Goal: Share content: Share content

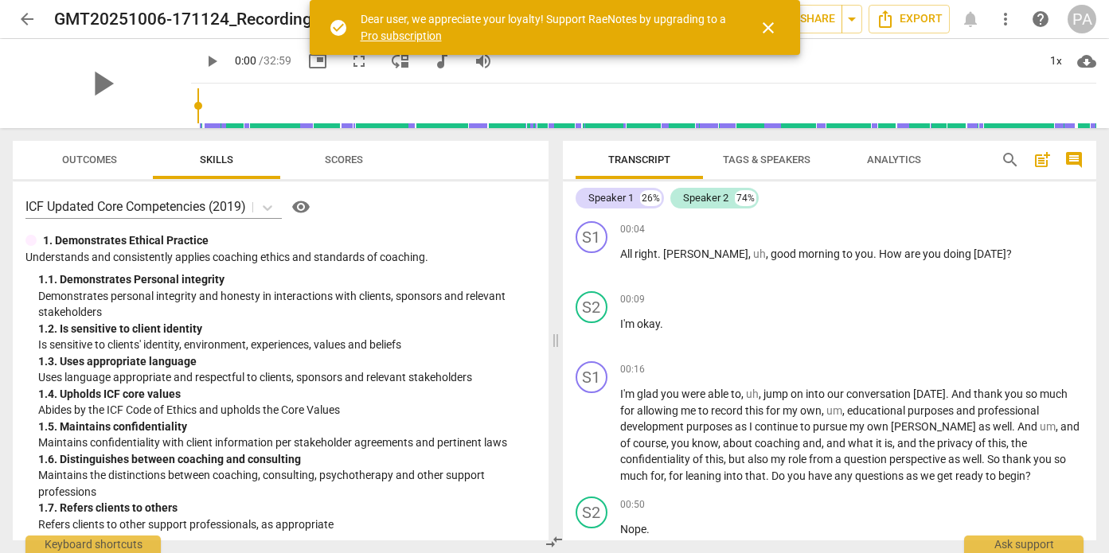
click at [776, 24] on span "close" at bounding box center [767, 27] width 19 height 19
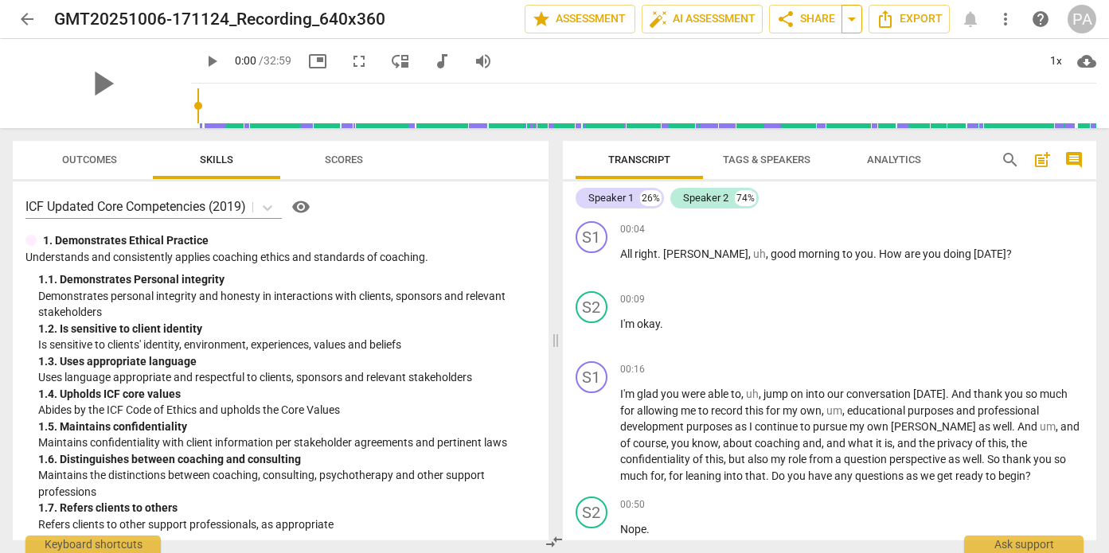
click at [852, 22] on span "arrow_drop_down" at bounding box center [851, 19] width 19 height 19
click at [799, 13] on span "share Share" at bounding box center [805, 19] width 59 height 19
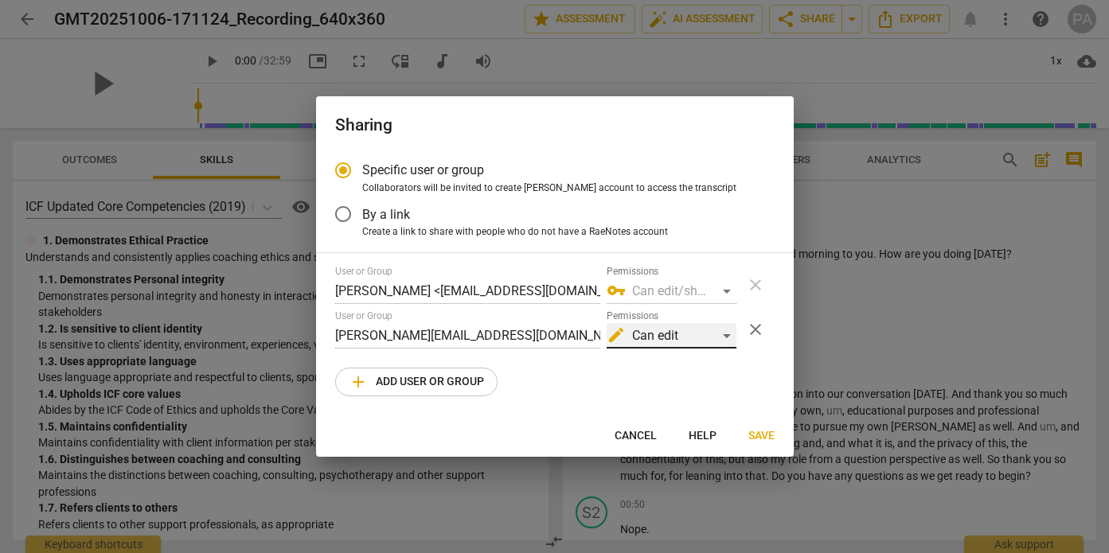
click at [712, 335] on div "edit Can edit" at bounding box center [671, 335] width 130 height 25
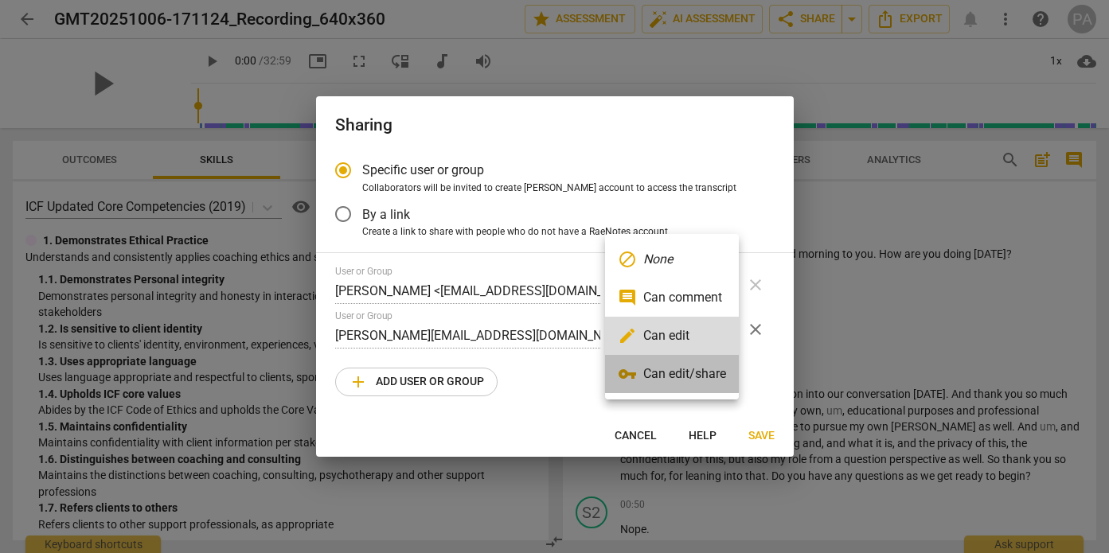
click at [699, 370] on li "vpn_key Can edit/share" at bounding box center [672, 374] width 134 height 38
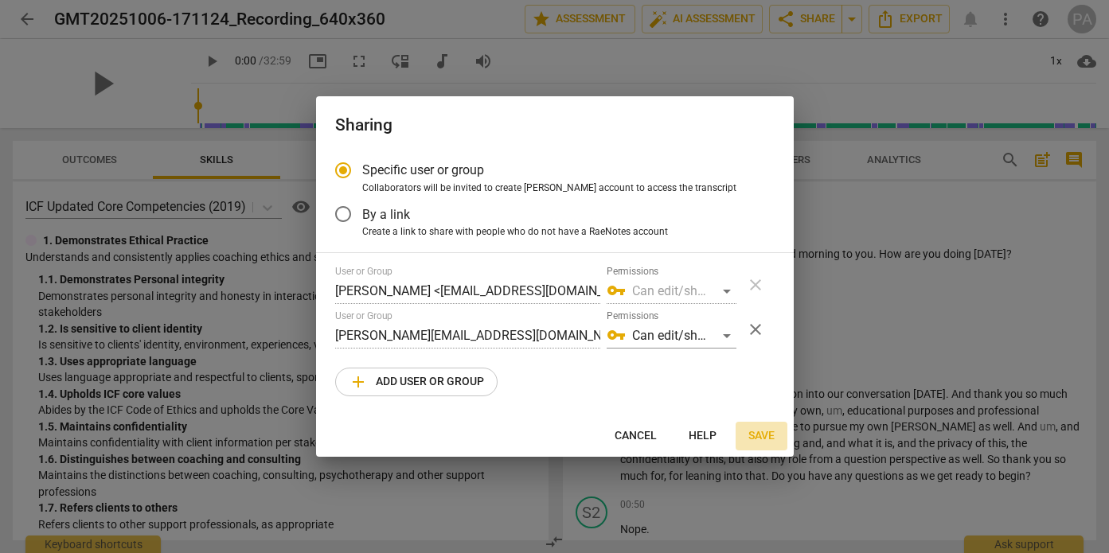
click at [757, 435] on span "Save" at bounding box center [761, 436] width 26 height 16
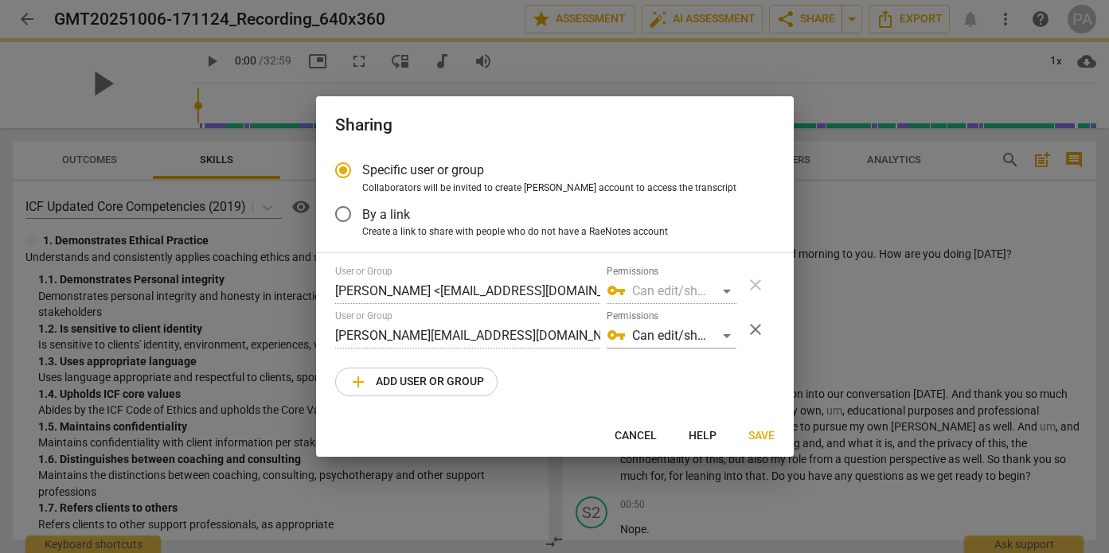
radio input "false"
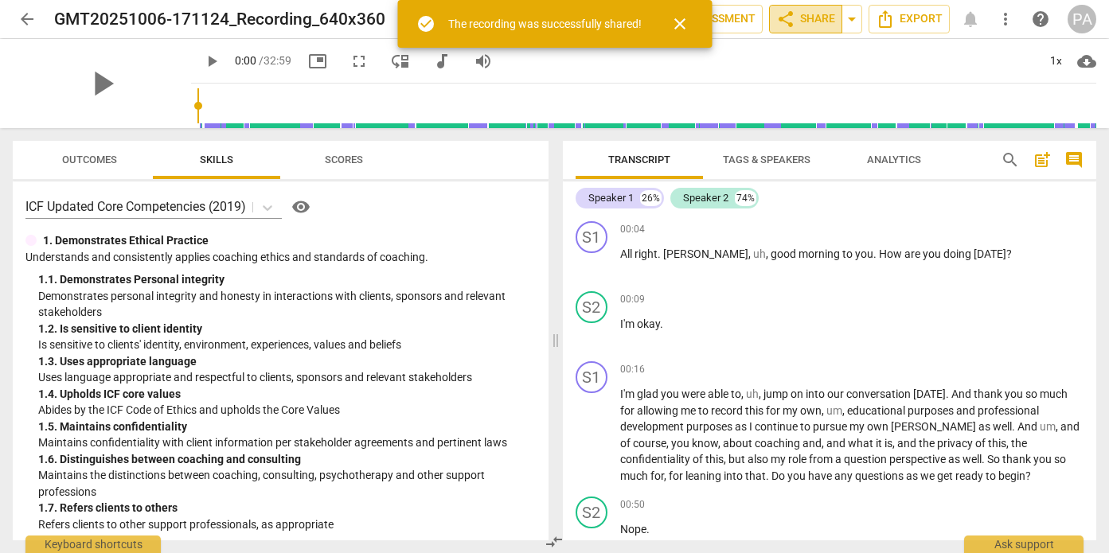
click at [814, 14] on span "share Share" at bounding box center [805, 19] width 59 height 19
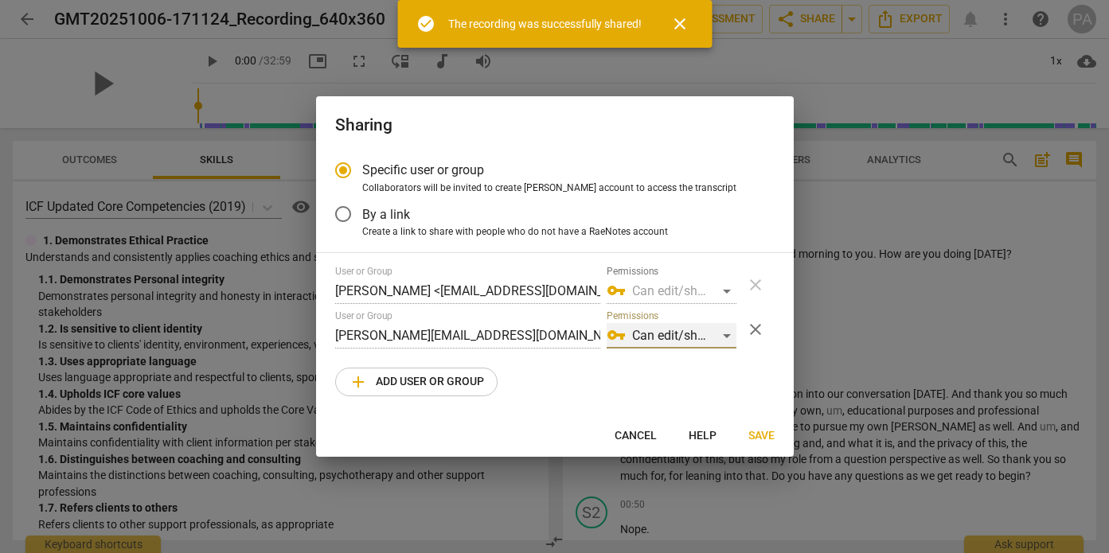
click at [726, 333] on div "vpn_key Can edit/share" at bounding box center [671, 335] width 130 height 25
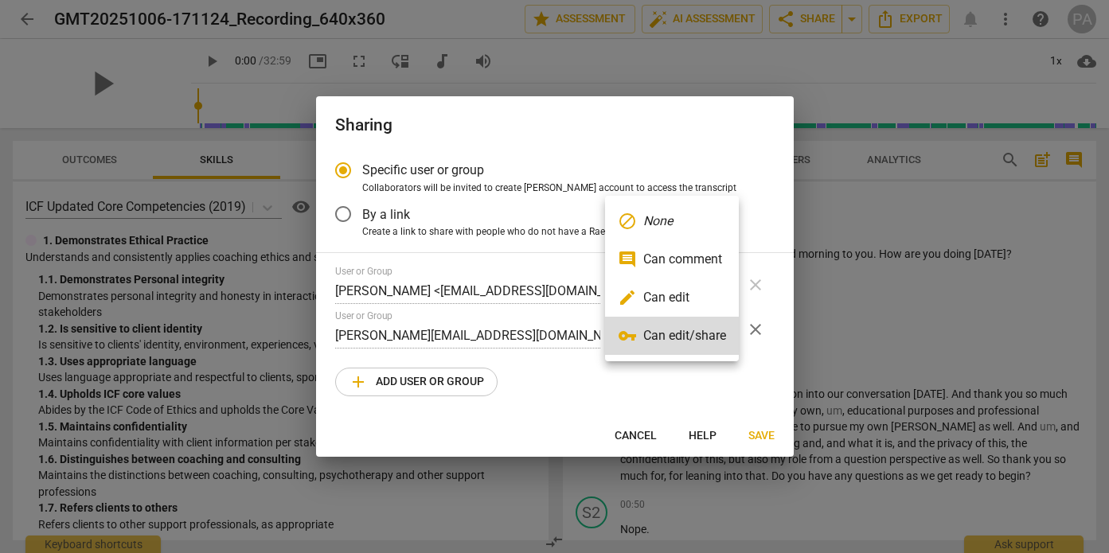
click at [733, 407] on div at bounding box center [554, 276] width 1109 height 553
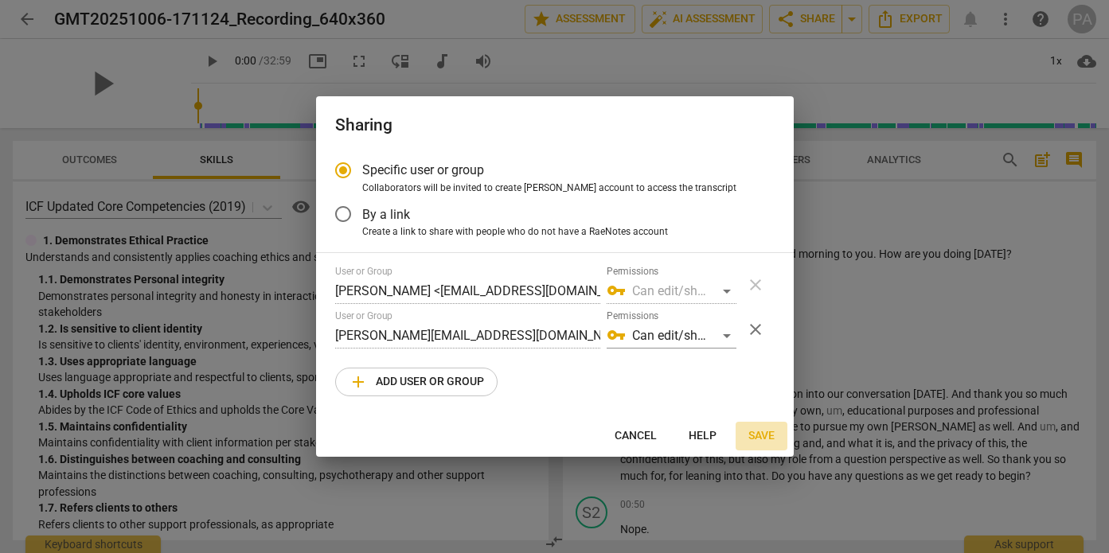
click at [755, 436] on span "Save" at bounding box center [761, 436] width 26 height 16
radio input "false"
